Goal: Information Seeking & Learning: Learn about a topic

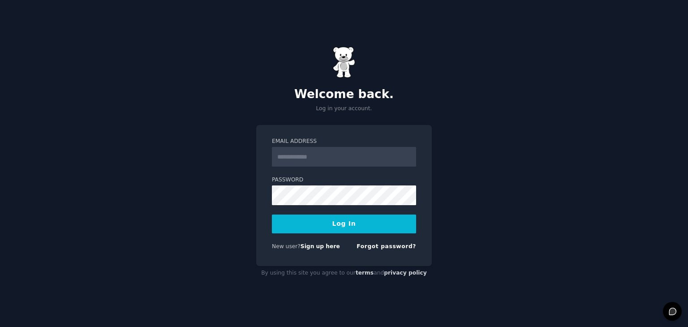
click at [341, 163] on input "Email Address" at bounding box center [344, 157] width 144 height 20
click at [374, 148] on input "Email Address" at bounding box center [344, 157] width 144 height 20
click at [454, 145] on div "Welcome back. Log in your account. Email Address Password Log In New user? Sign…" at bounding box center [344, 163] width 688 height 327
click at [355, 154] on input "Email Address" at bounding box center [344, 157] width 144 height 20
type input "**********"
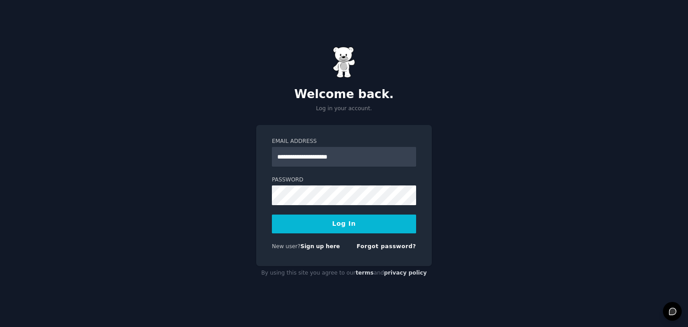
click at [383, 230] on button "Log In" at bounding box center [344, 224] width 144 height 19
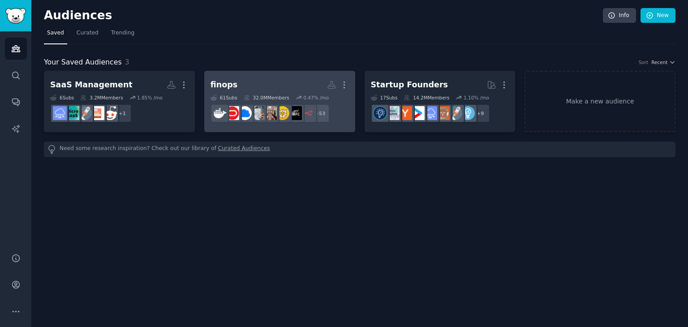
click at [263, 95] on div "32.0M Members" at bounding box center [267, 97] width 46 height 6
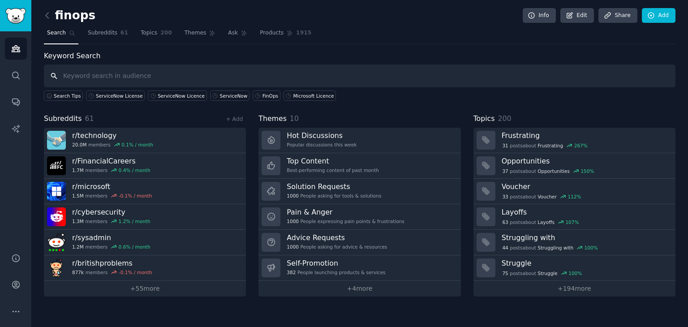
click at [276, 74] on input "text" at bounding box center [359, 75] width 631 height 23
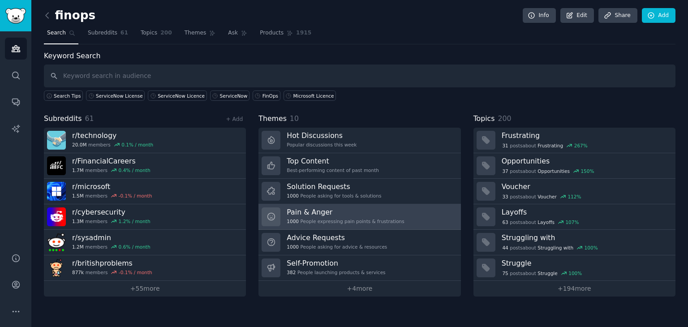
click at [395, 219] on link "Pain & Anger 1000 People expressing pain points & frustrations" at bounding box center [359, 217] width 202 height 26
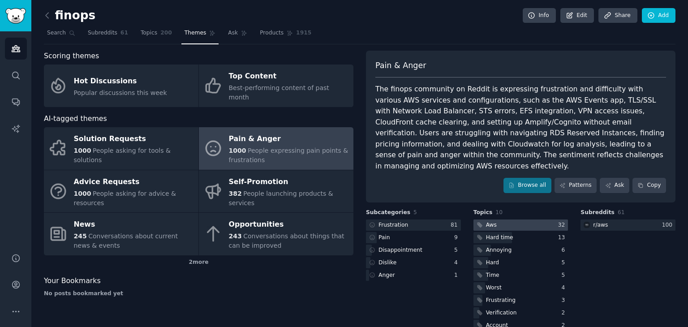
click at [521, 219] on div at bounding box center [520, 224] width 95 height 11
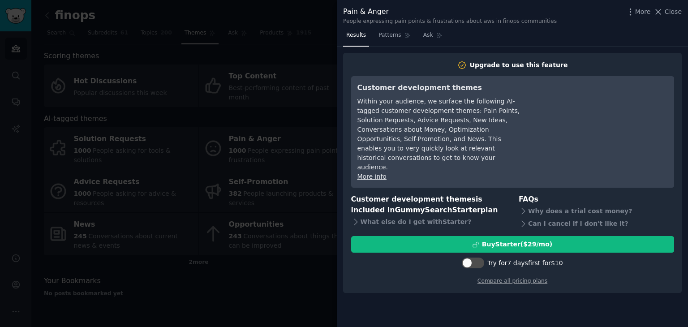
click at [314, 29] on div at bounding box center [344, 163] width 688 height 327
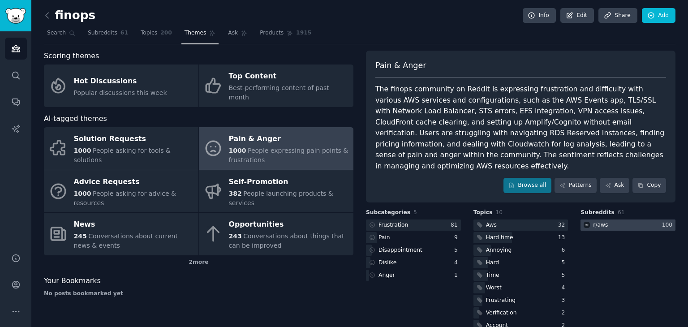
click at [604, 221] on div "r/ aws" at bounding box center [600, 225] width 15 height 8
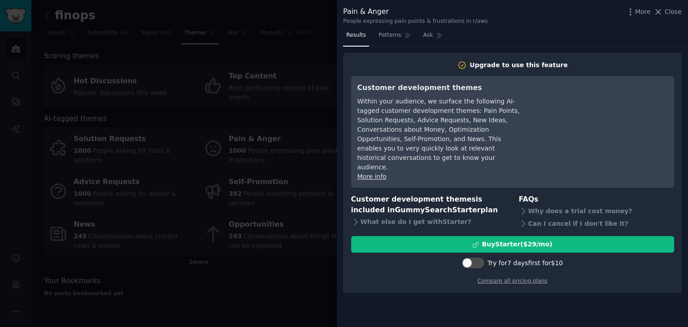
click at [288, 26] on div at bounding box center [344, 163] width 688 height 327
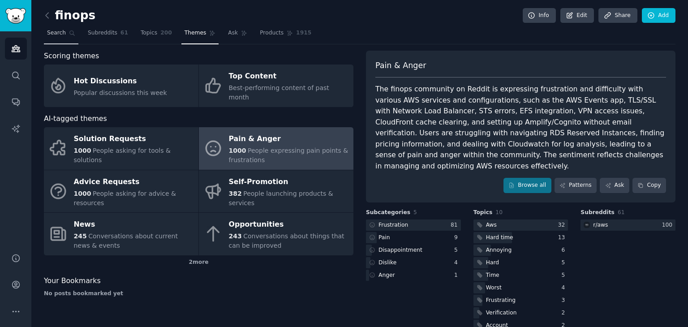
click at [61, 30] on span "Search" at bounding box center [56, 33] width 19 height 8
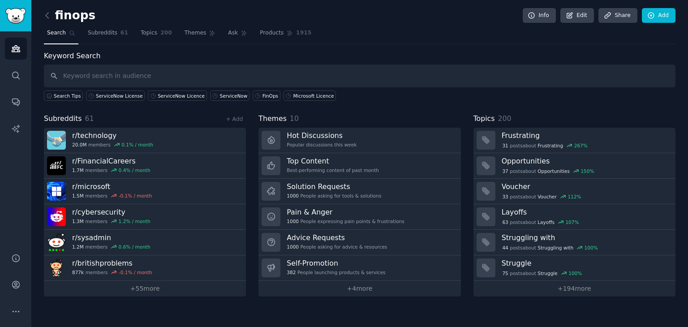
click at [135, 72] on input "text" at bounding box center [359, 75] width 631 height 23
click at [197, 74] on input "text" at bounding box center [359, 75] width 631 height 23
type input "S"
